Goal: Check status: Check status

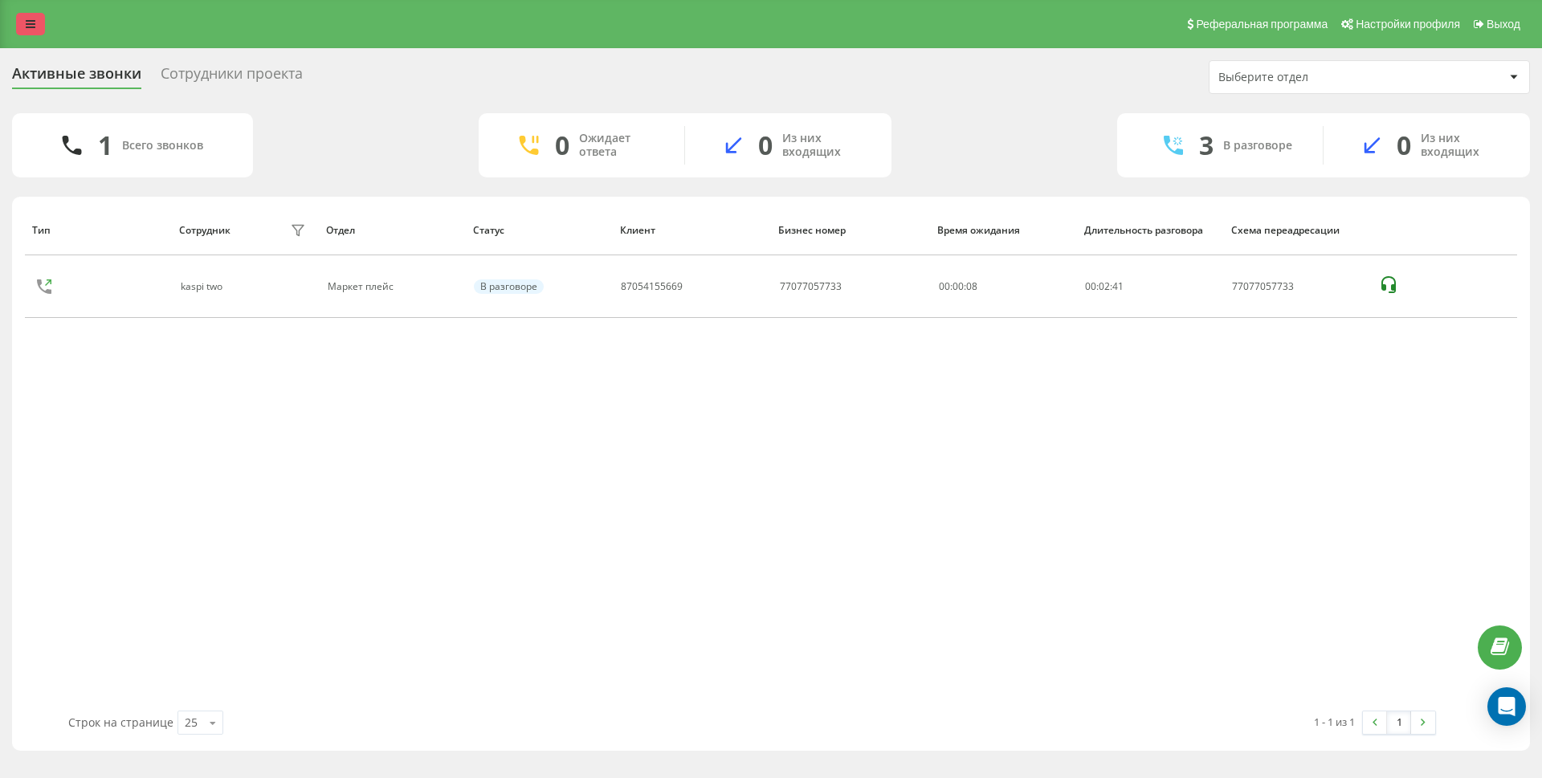
click at [27, 33] on link at bounding box center [30, 24] width 29 height 22
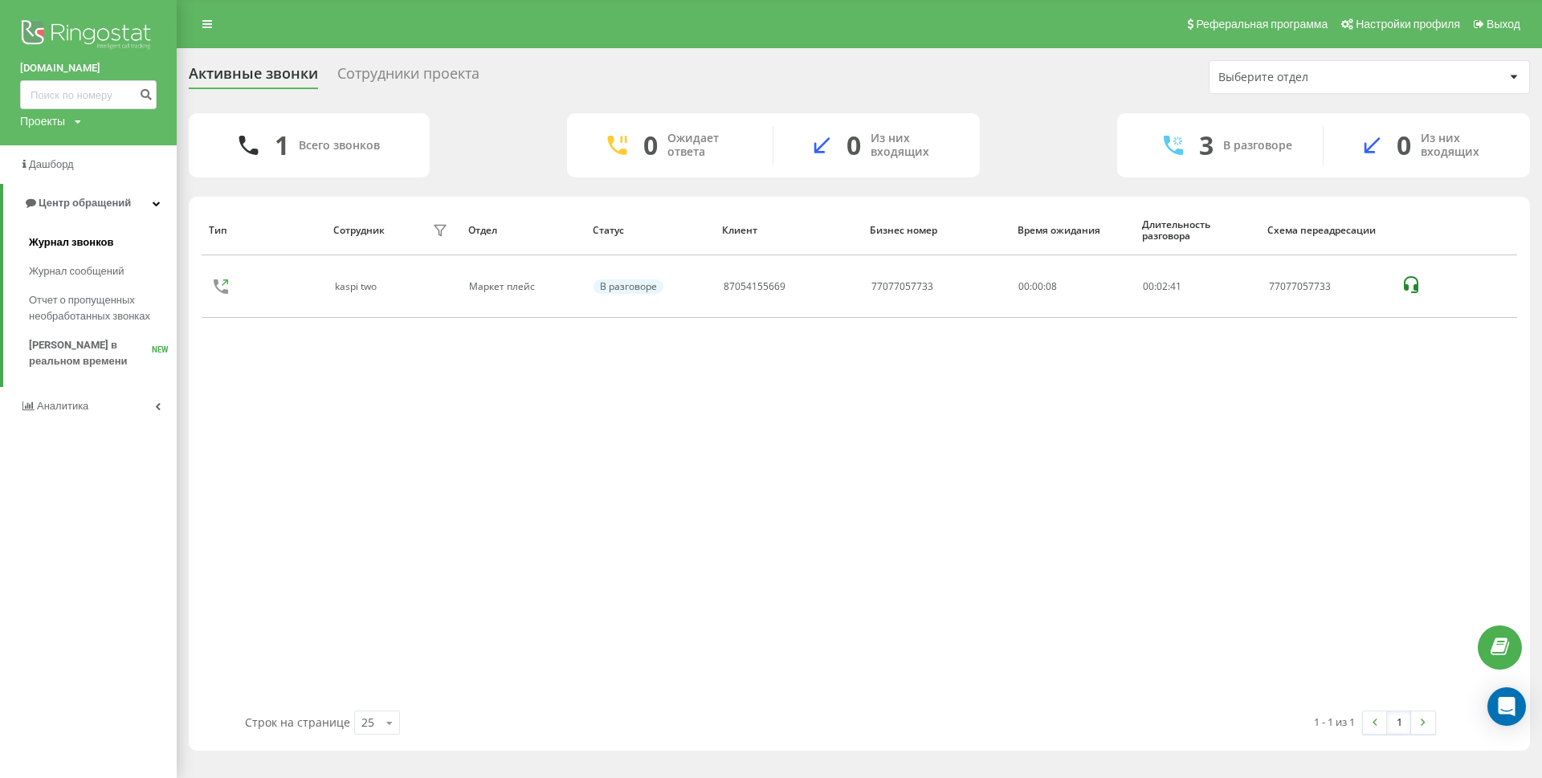
click at [63, 240] on span "Журнал звонков" at bounding box center [71, 242] width 84 height 16
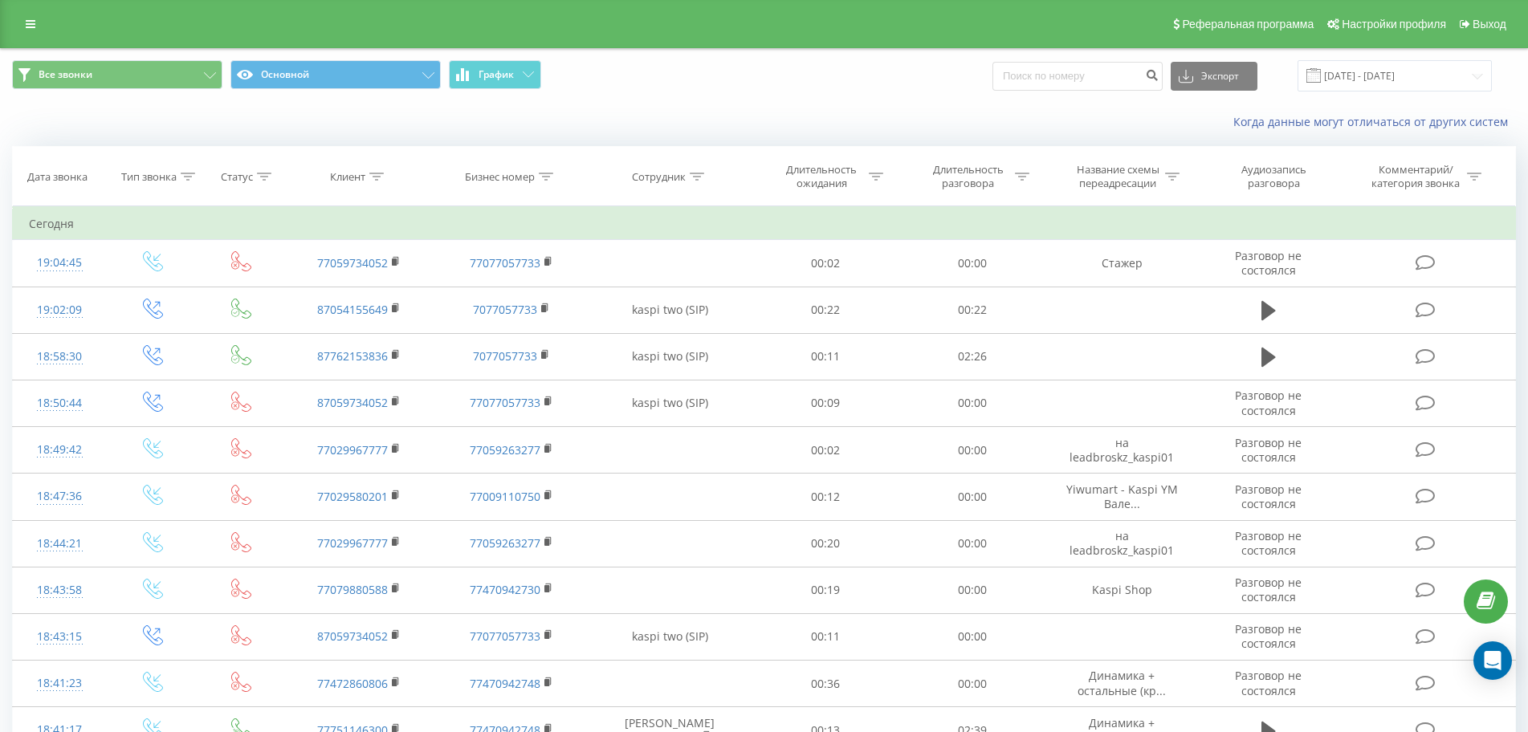
click at [27, 39] on div "Реферальная программа Настройки профиля Выход" at bounding box center [764, 24] width 1528 height 48
click at [27, 33] on link at bounding box center [30, 24] width 29 height 22
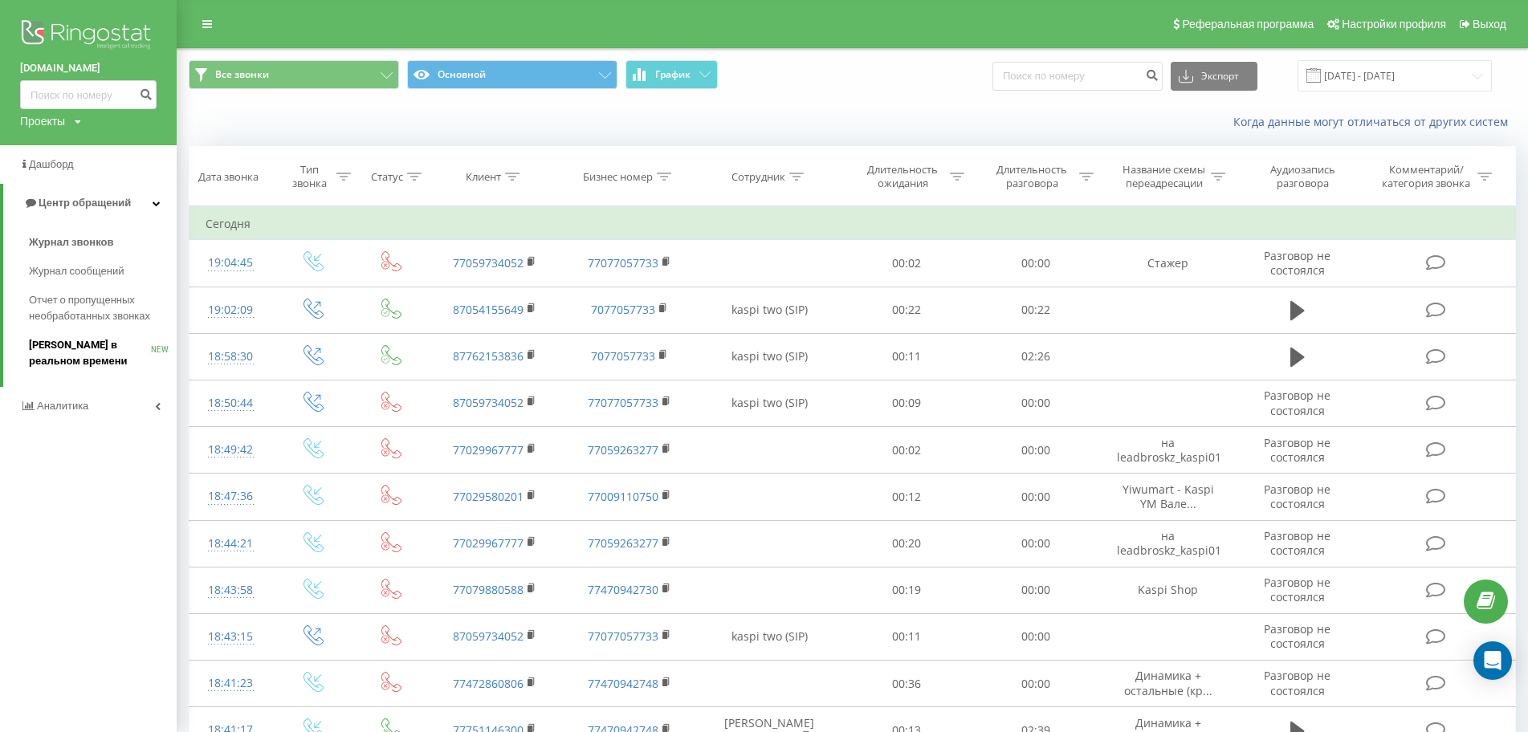
click at [65, 346] on span "[PERSON_NAME] в реальном времени" at bounding box center [90, 353] width 122 height 32
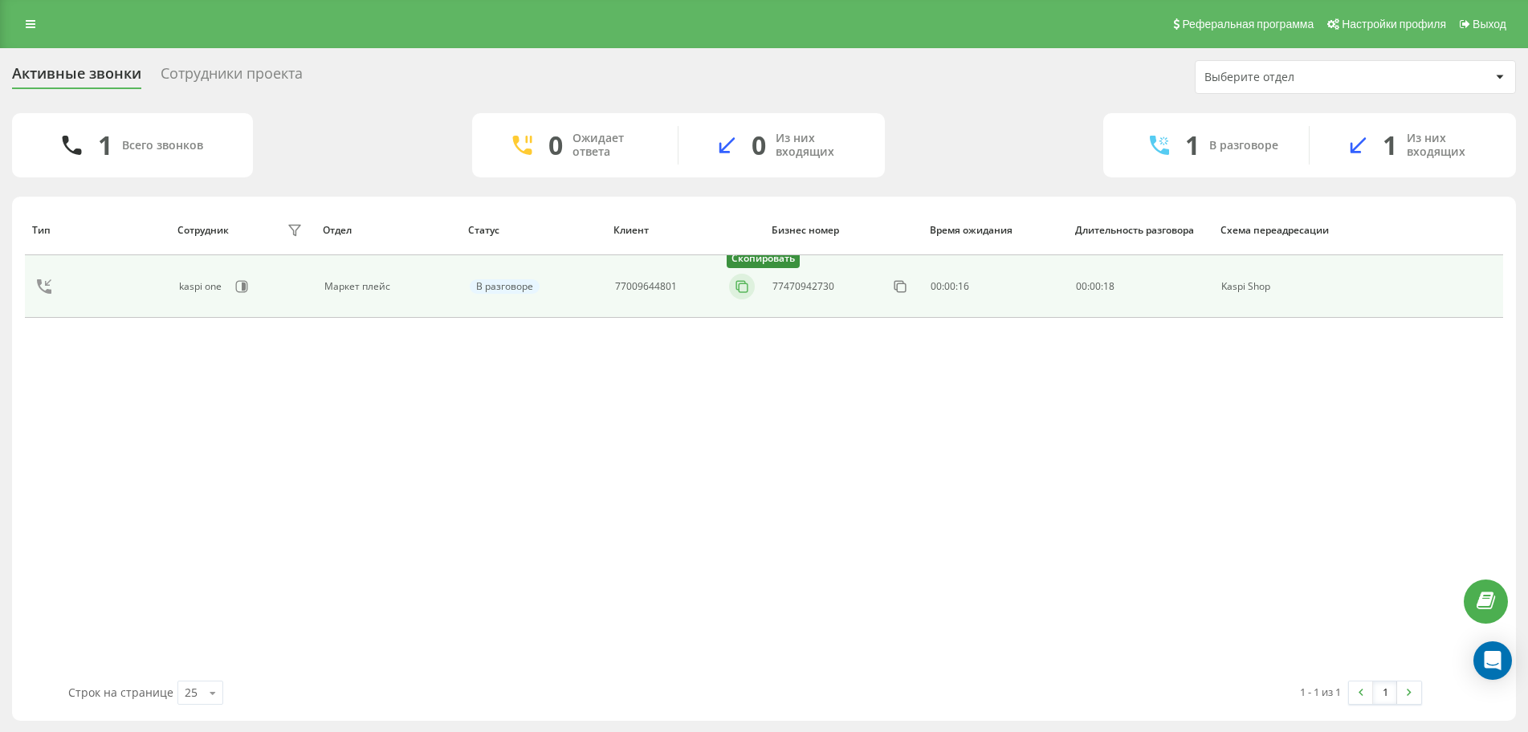
click at [739, 283] on icon at bounding box center [742, 287] width 16 height 16
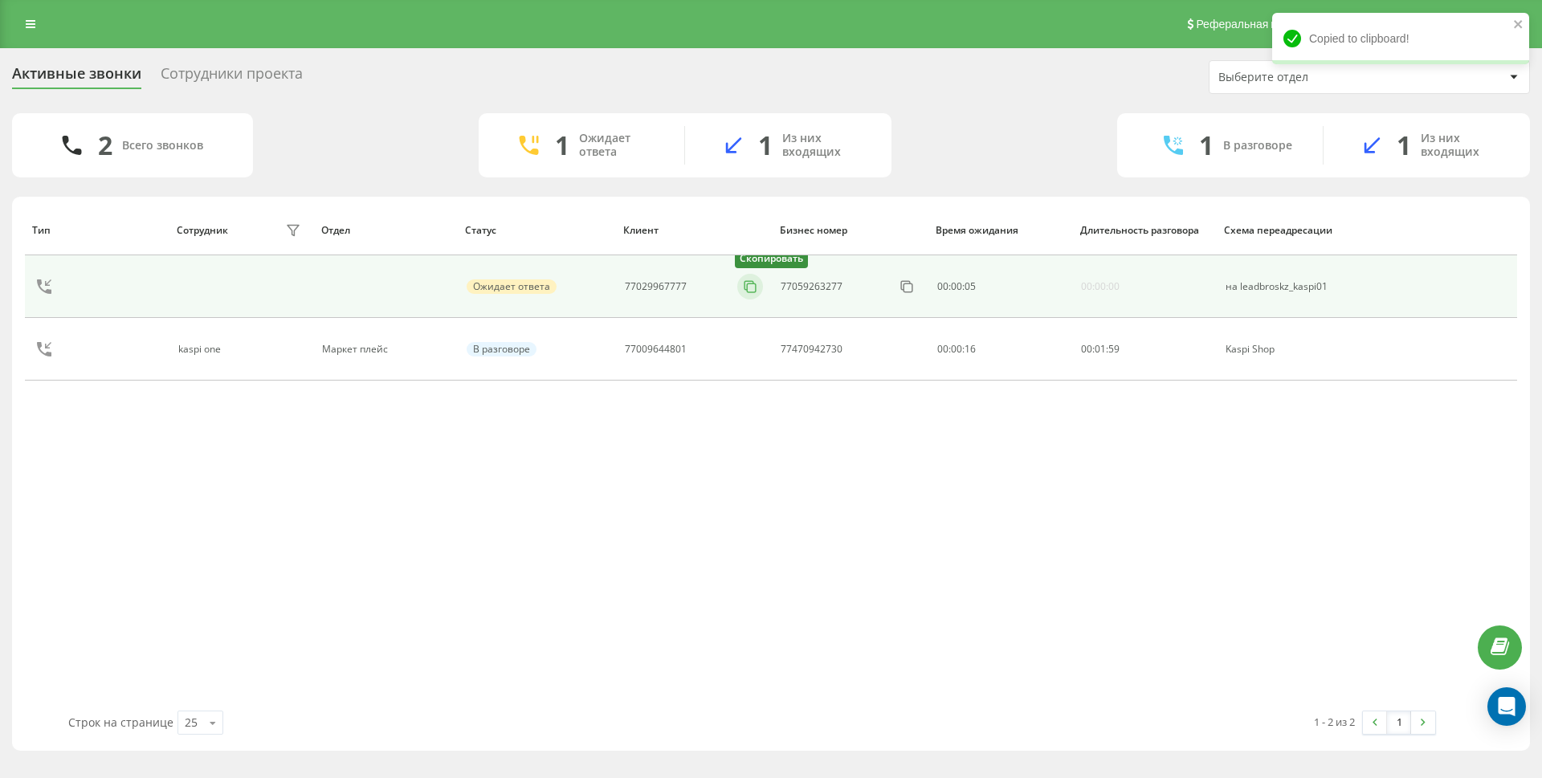
click at [743, 287] on icon at bounding box center [750, 287] width 16 height 16
